Goal: Information Seeking & Learning: Learn about a topic

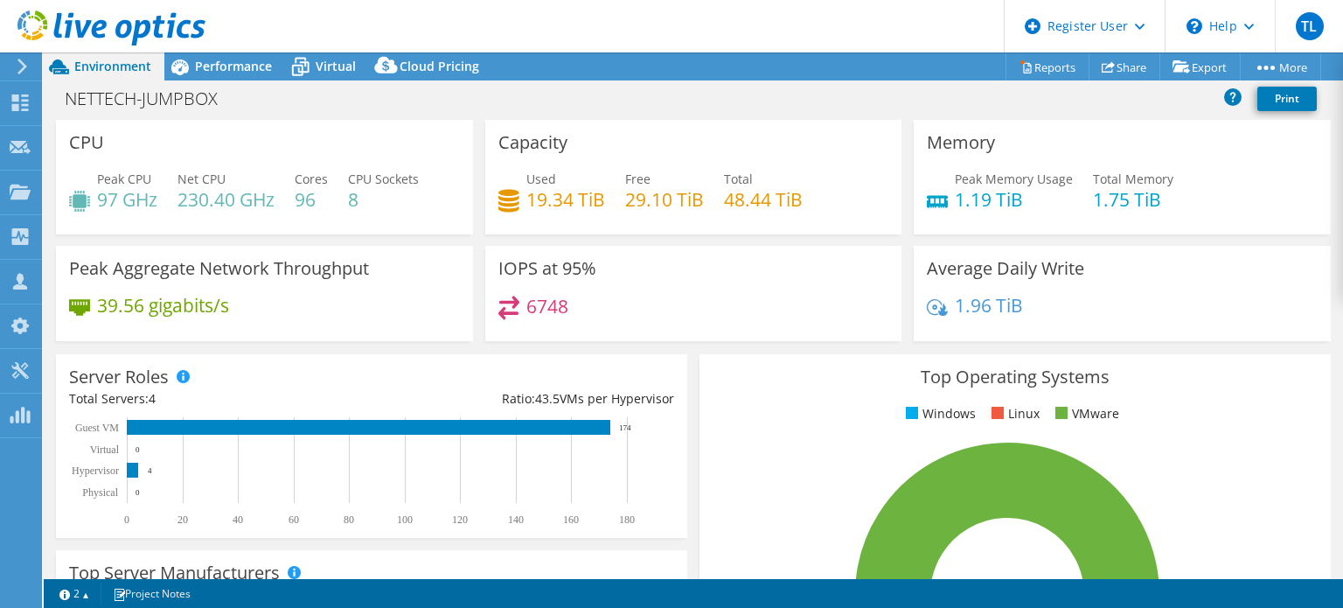
select select "USD"
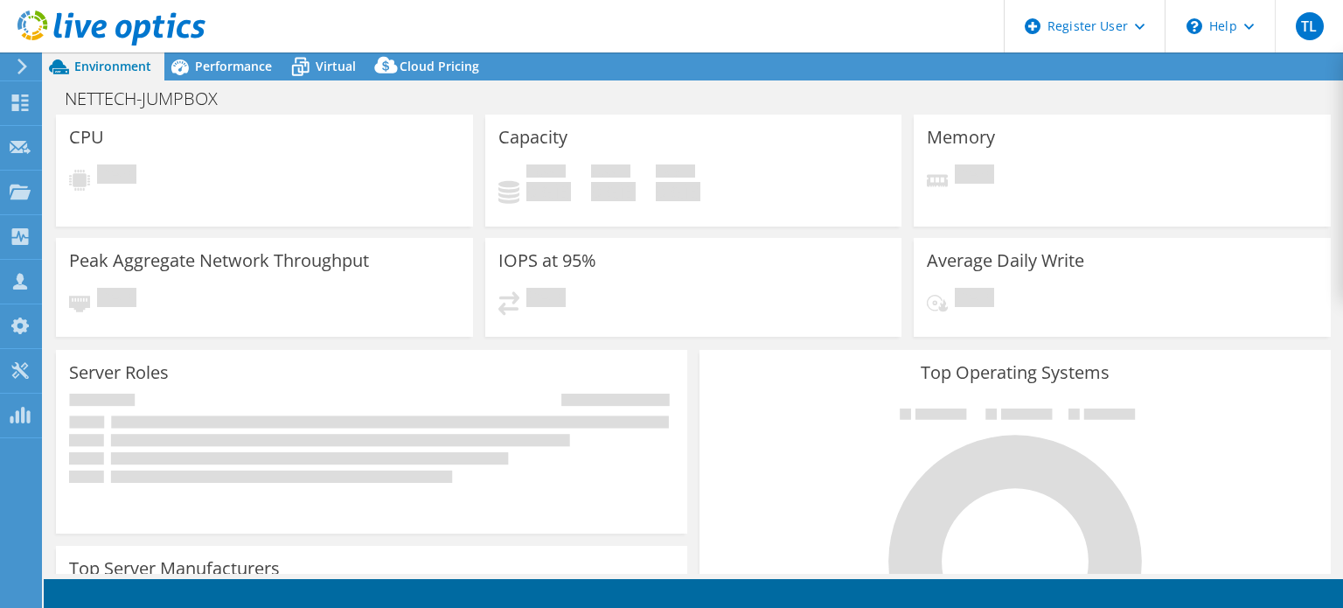
select select "USD"
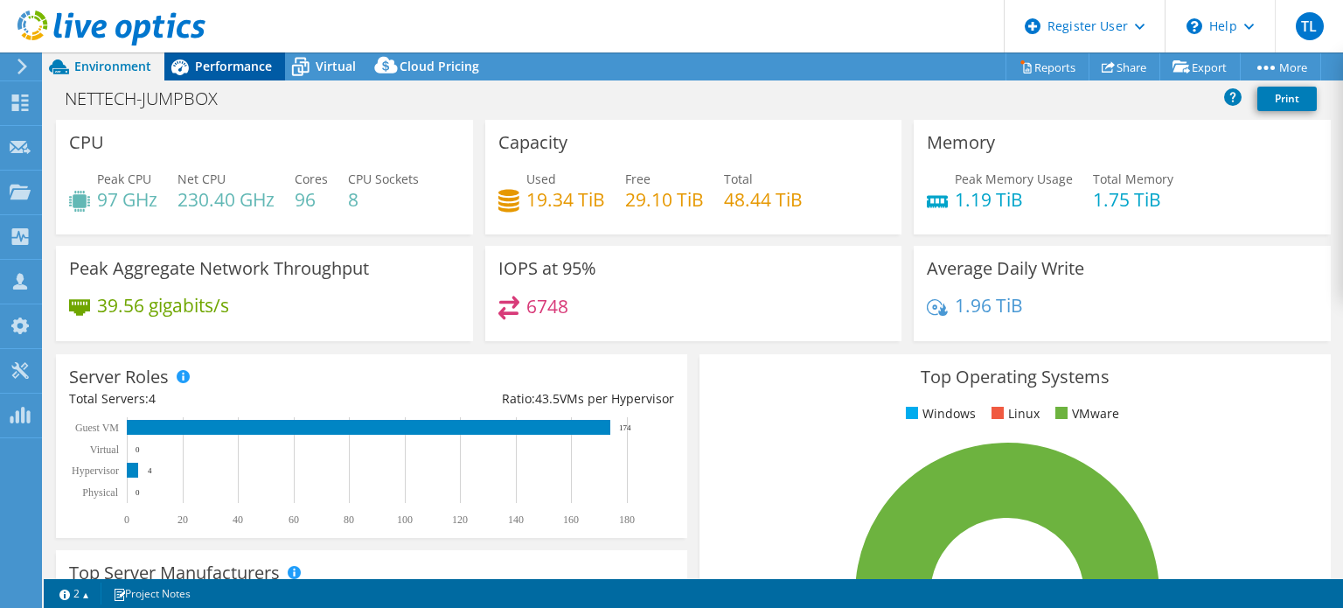
click at [240, 73] on span "Performance" at bounding box center [233, 66] width 77 height 17
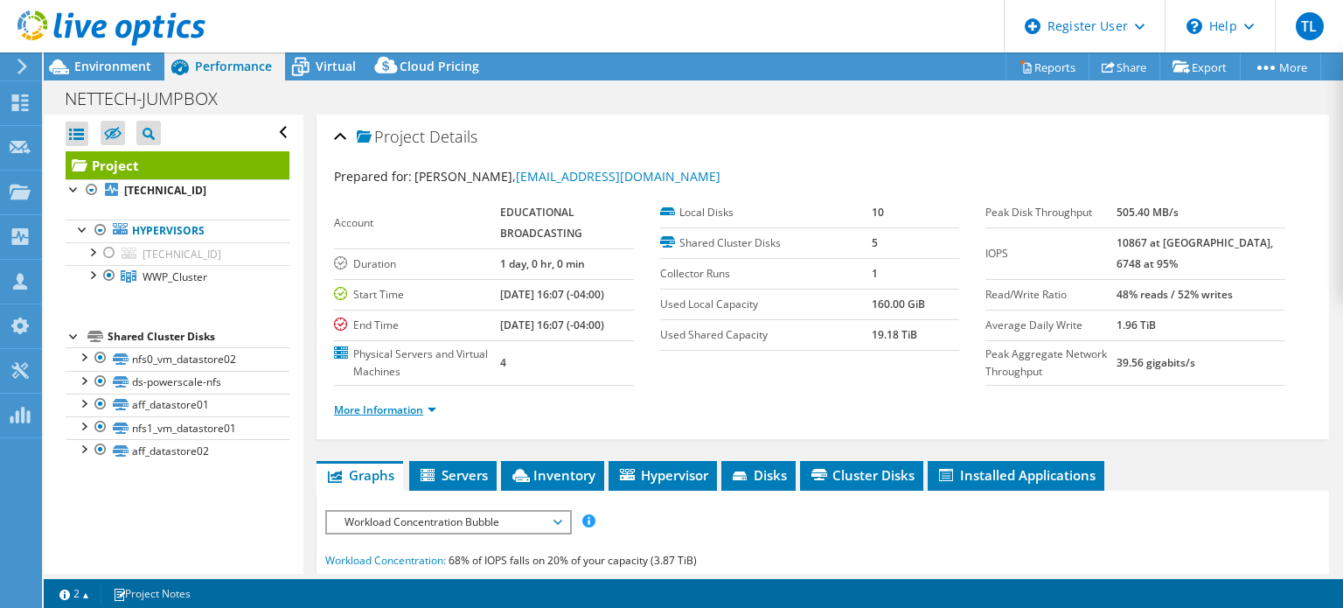
click at [420, 404] on link "More Information" at bounding box center [385, 409] width 102 height 15
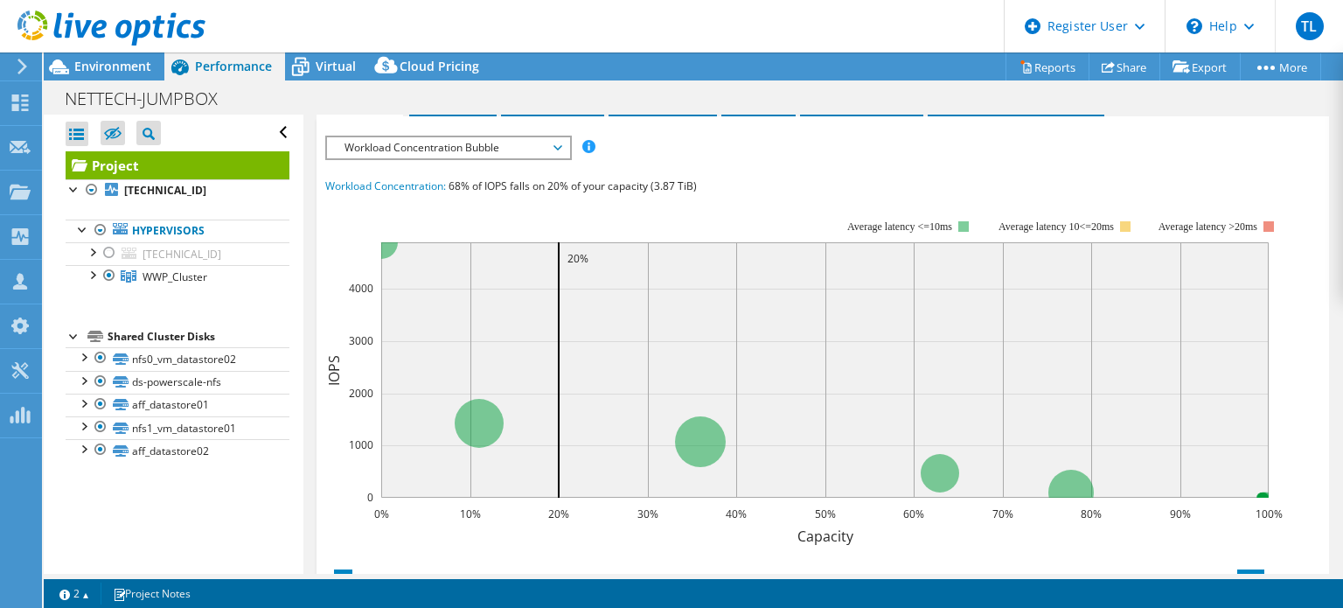
scroll to position [641, 0]
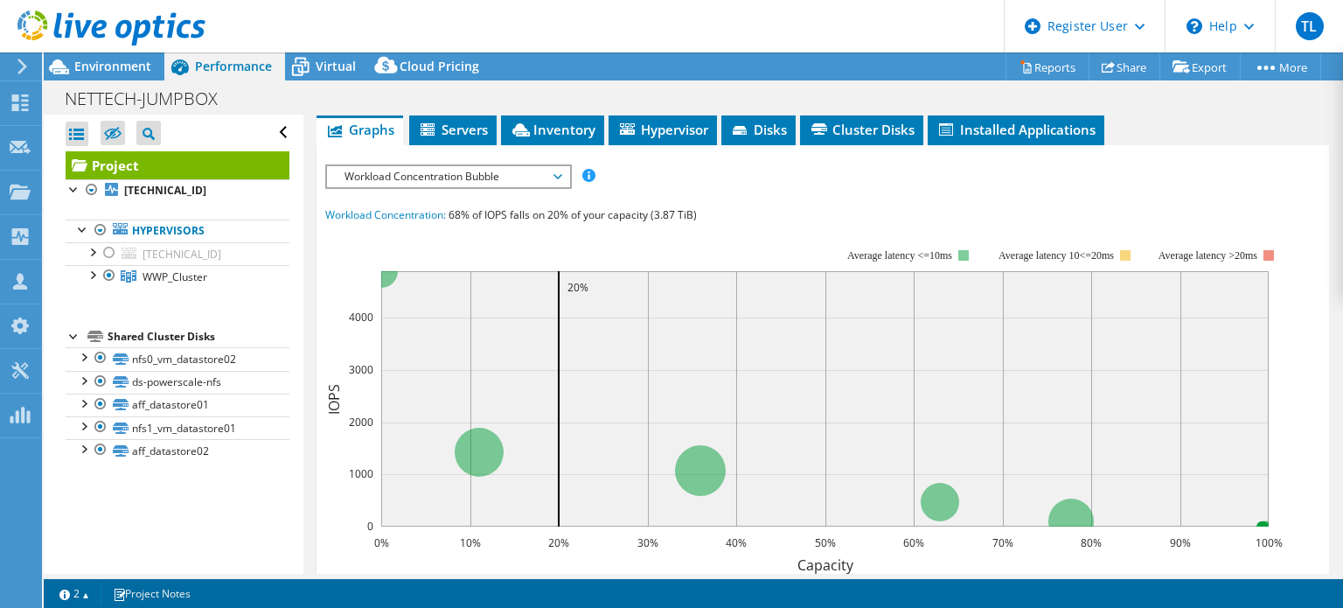
click at [557, 174] on span "Workload Concentration Bubble" at bounding box center [448, 176] width 225 height 21
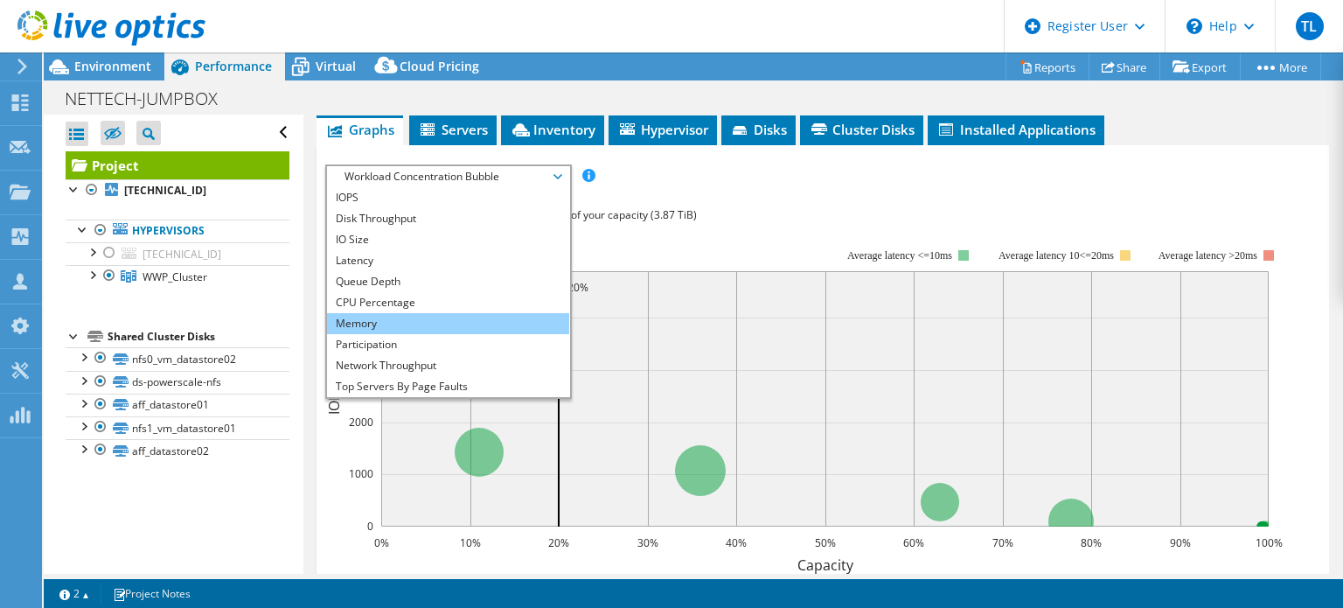
scroll to position [63, 0]
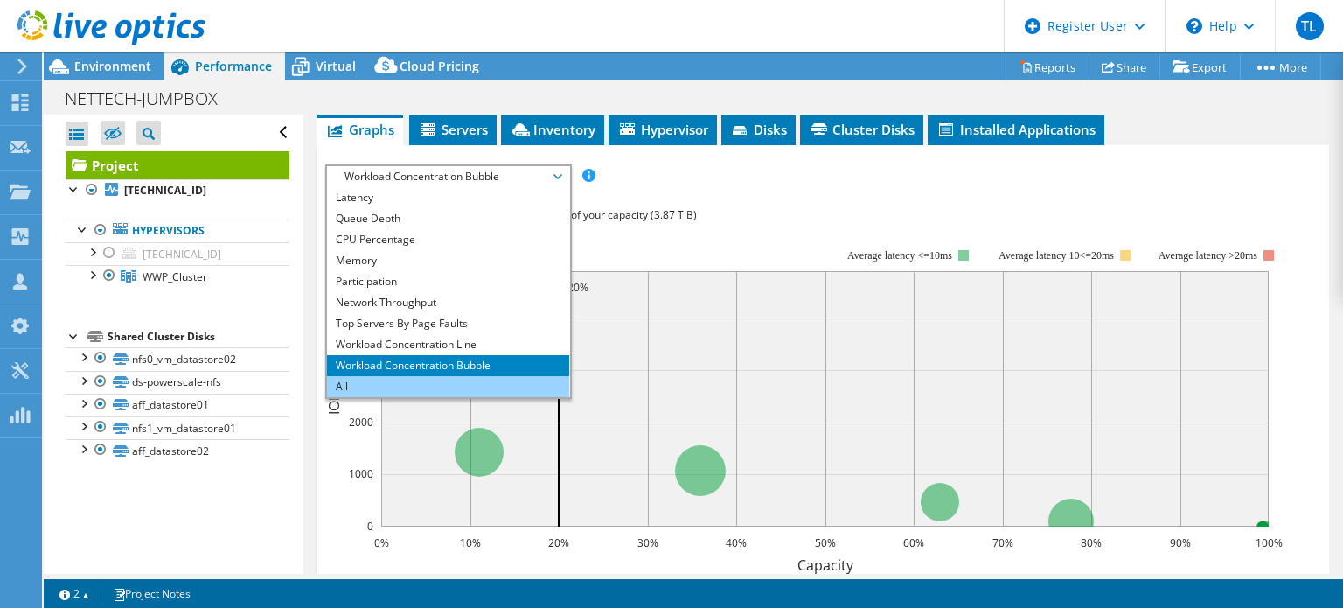
click at [458, 380] on li "All" at bounding box center [448, 386] width 242 height 21
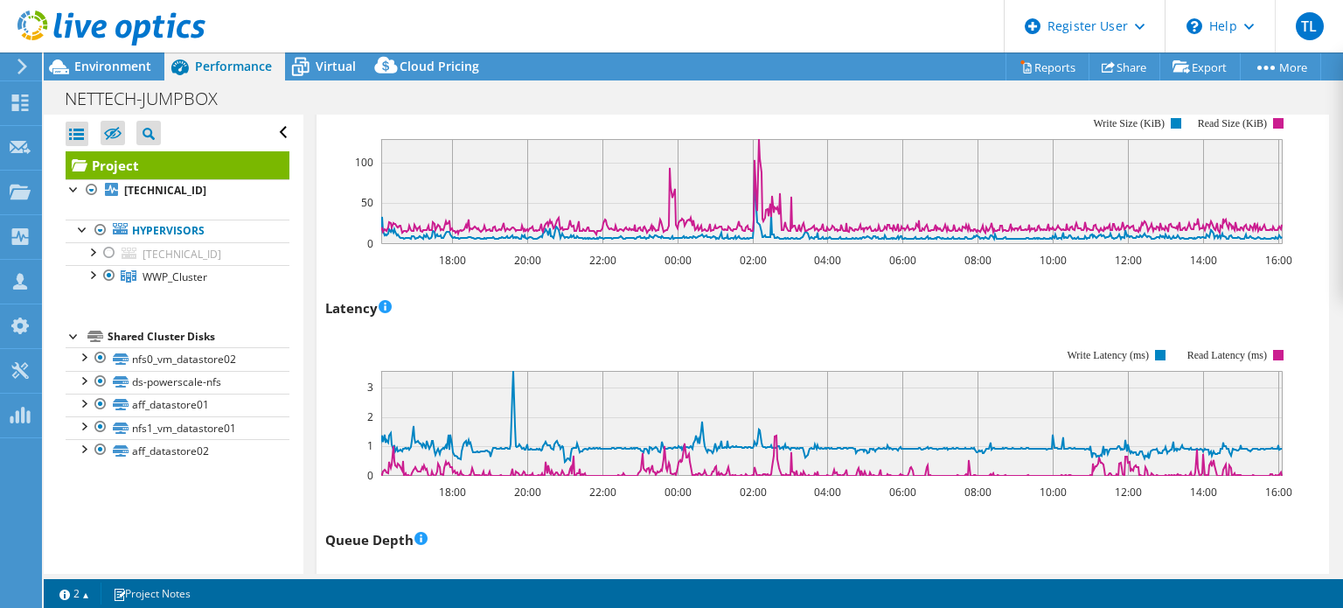
scroll to position [1399, 0]
